Goal: Information Seeking & Learning: Understand process/instructions

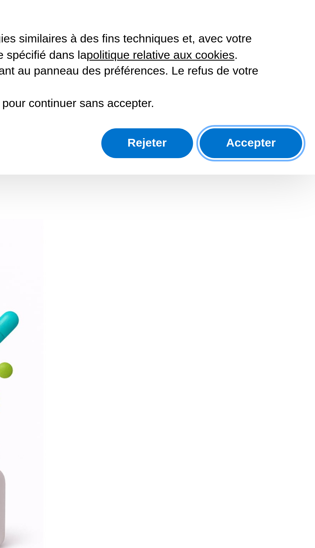
click at [302, 66] on button "Accepter" at bounding box center [290, 70] width 40 height 12
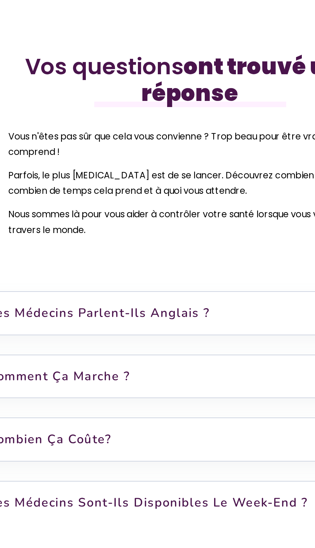
scroll to position [2126, 0]
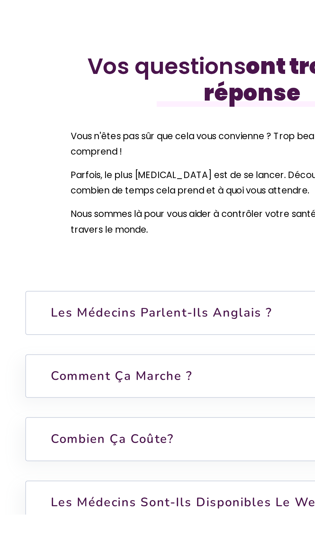
click at [141, 436] on font "Les médecins parlent-ils anglais ?" at bounding box center [105, 431] width 128 height 10
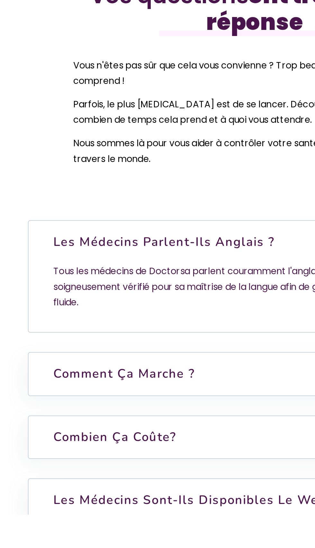
scroll to position [2168, 0]
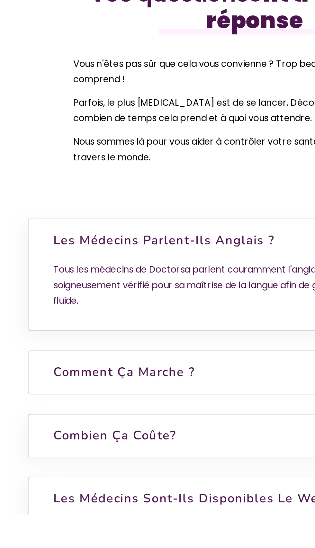
click at [135, 478] on h6 "Comment ça marche ?" at bounding box center [158, 465] width 262 height 24
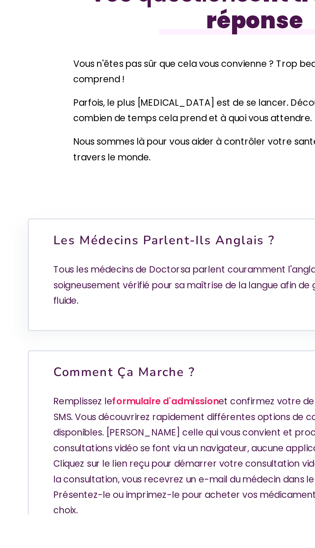
click at [141, 478] on h6 "Comment ça marche ?" at bounding box center [158, 465] width 262 height 24
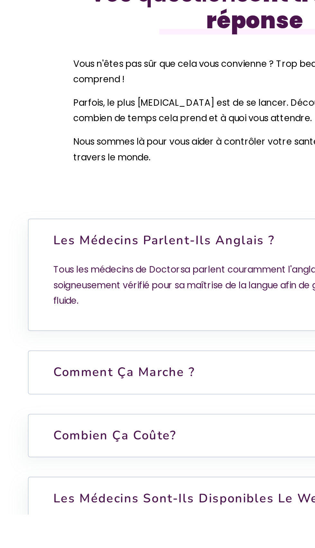
click at [149, 478] on h6 "Comment ça marche ?" at bounding box center [158, 465] width 262 height 24
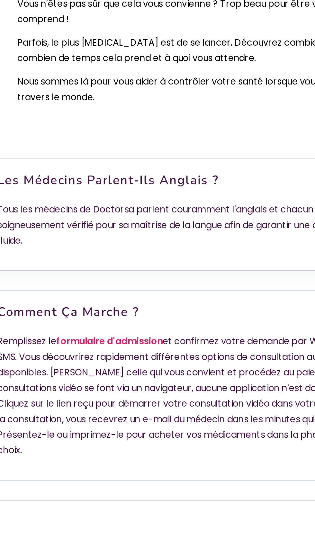
scroll to position [2203, 0]
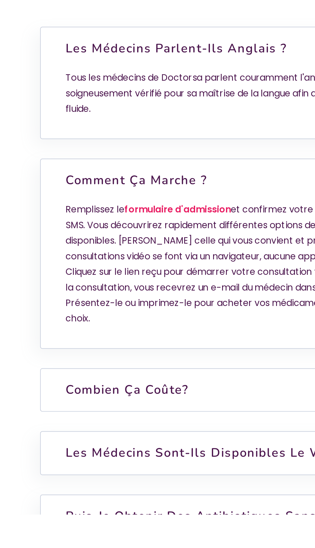
click at [134, 488] on h6 "Combien ça coûte?" at bounding box center [158, 476] width 262 height 24
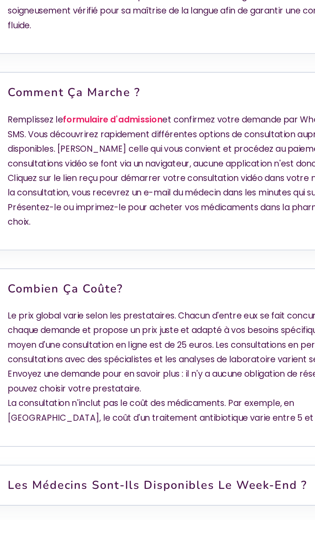
scroll to position [2450, 0]
